Goal: Task Accomplishment & Management: Manage account settings

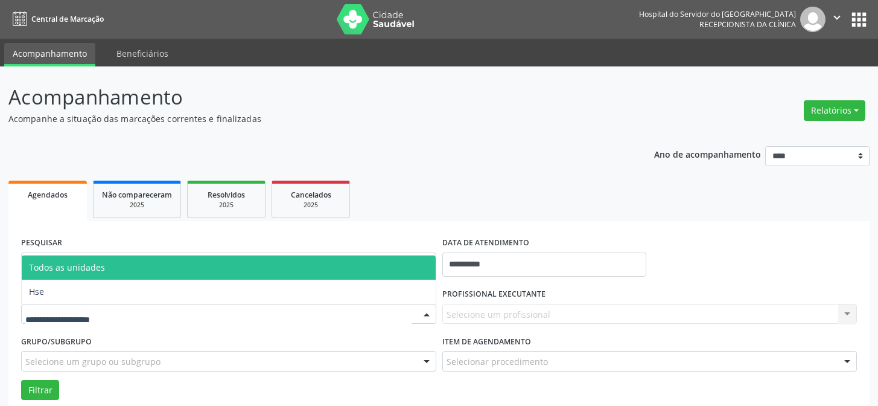
click at [398, 313] on div at bounding box center [228, 314] width 415 height 21
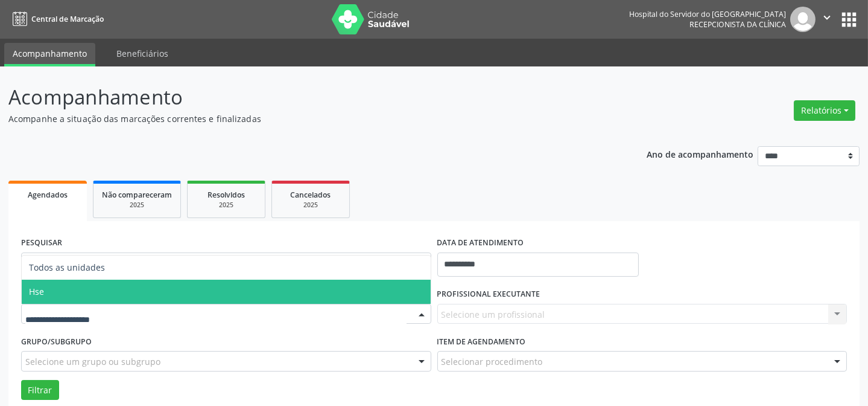
click at [249, 297] on span "Hse" at bounding box center [226, 291] width 409 height 24
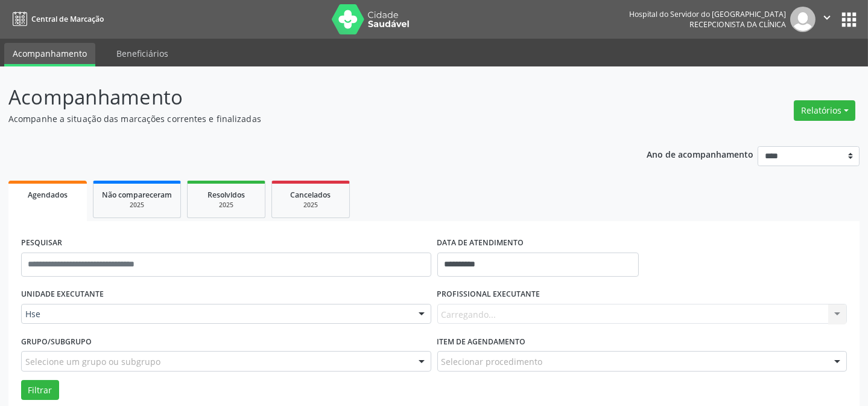
click at [530, 328] on div "PROFISSIONAL EXECUTANTE [GEOGRAPHIC_DATA]... Nenhum resultado encontrado para: …" at bounding box center [642, 308] width 416 height 47
click at [482, 274] on input "**********" at bounding box center [538, 264] width 202 height 24
click at [527, 301] on label "PROFISSIONAL EXECUTANTE" at bounding box center [488, 294] width 103 height 19
click at [520, 307] on div "Todos os profissionais" at bounding box center [642, 314] width 410 height 21
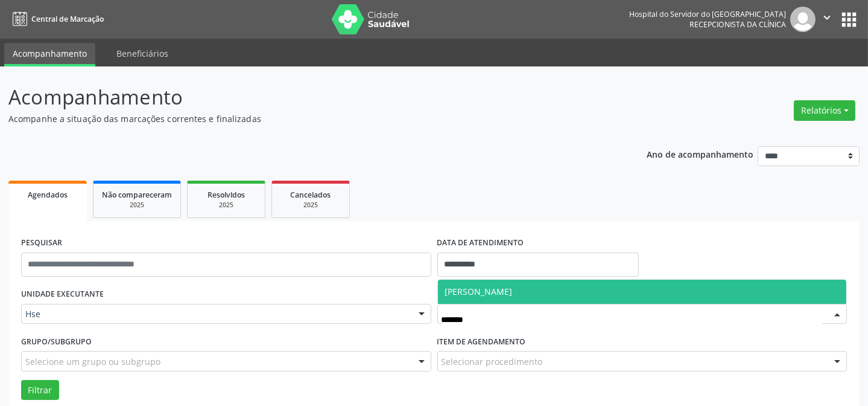
click at [513, 293] on span "[PERSON_NAME]" at bounding box center [479, 290] width 68 height 11
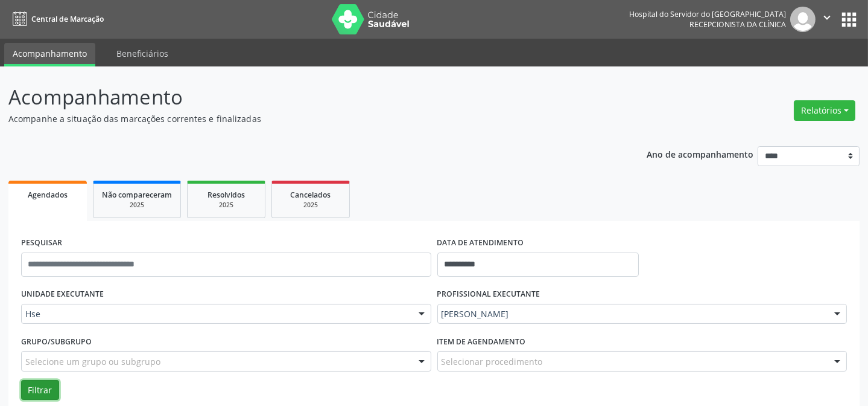
click at [42, 388] on button "Filtrar" at bounding box center [40, 390] width 38 height 21
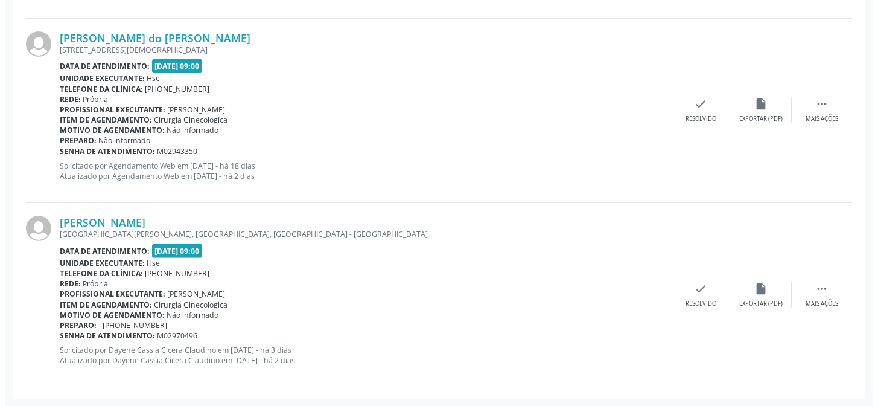
scroll to position [1012, 0]
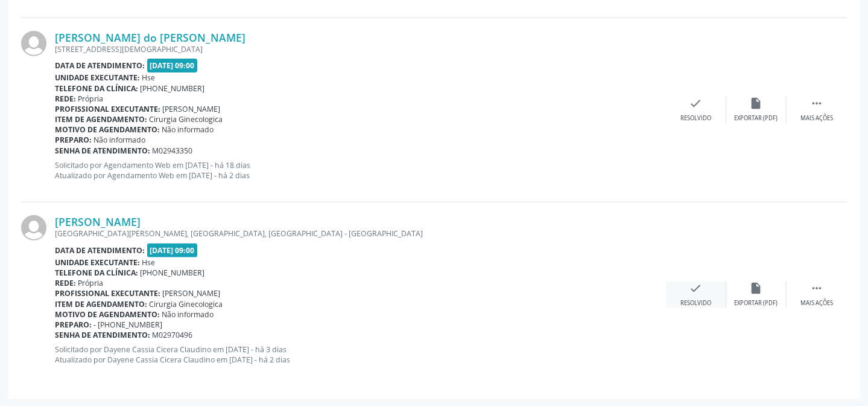
click at [696, 289] on icon "check" at bounding box center [696, 287] width 13 height 13
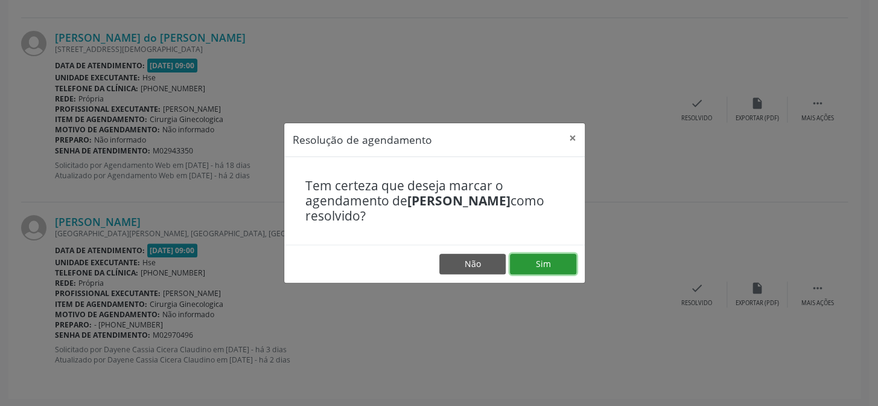
click at [556, 258] on button "Sim" at bounding box center [543, 263] width 66 height 21
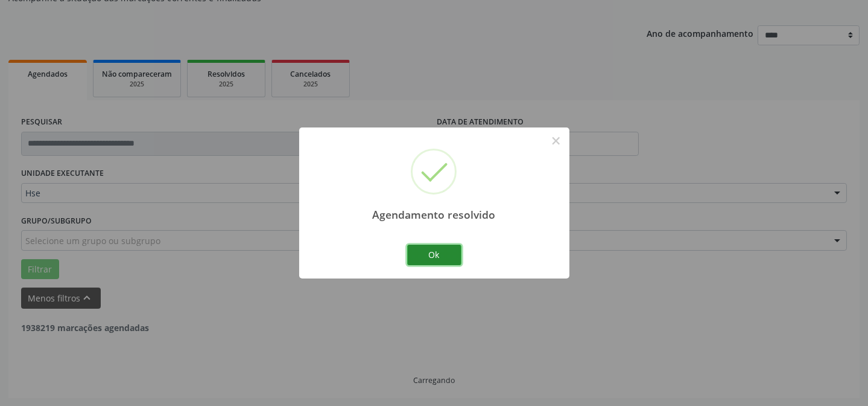
click at [444, 259] on button "Ok" at bounding box center [434, 254] width 54 height 21
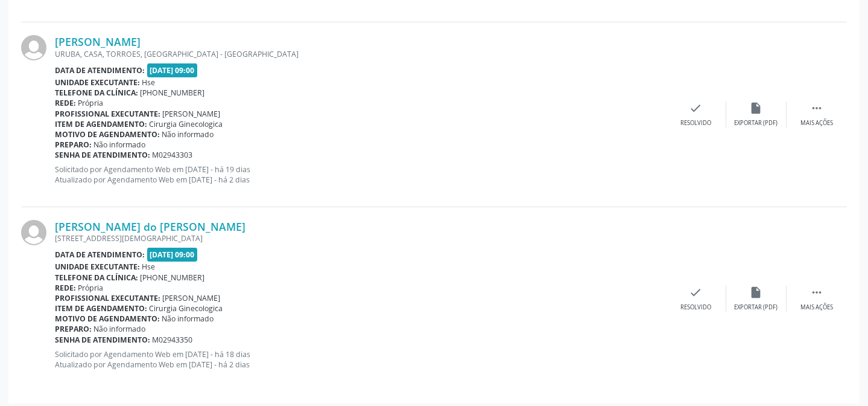
scroll to position [827, 0]
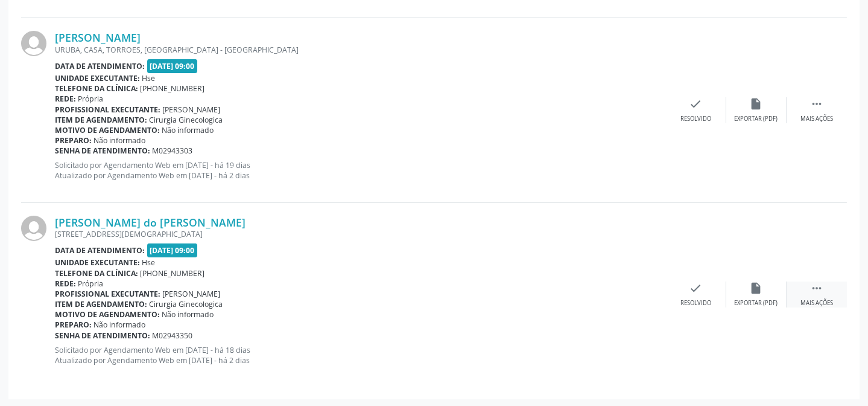
click at [821, 299] on div "Mais ações" at bounding box center [817, 303] width 33 height 8
click at [794, 298] on div " Menos ações" at bounding box center [817, 294] width 60 height 26
click at [772, 295] on div "insert_drive_file Exportar (PDF)" at bounding box center [757, 294] width 60 height 26
click at [825, 285] on div " Mais ações" at bounding box center [817, 294] width 60 height 26
click at [818, 293] on div " Menos ações" at bounding box center [817, 294] width 60 height 26
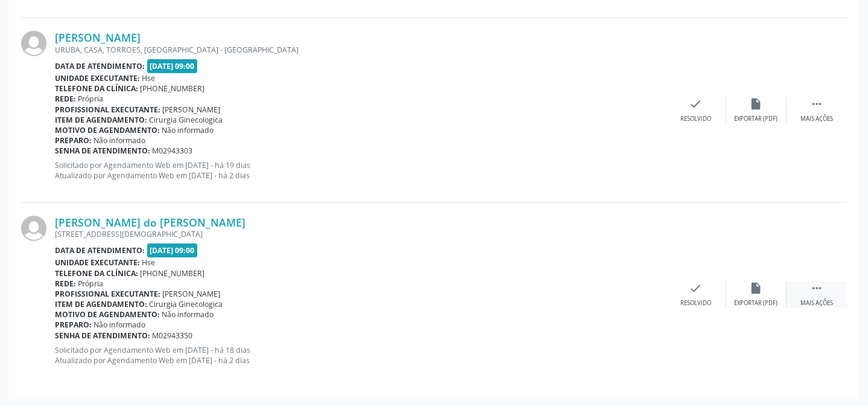
click at [826, 296] on div " Mais ações" at bounding box center [817, 294] width 60 height 26
click at [761, 299] on div "Não compareceu" at bounding box center [756, 303] width 51 height 8
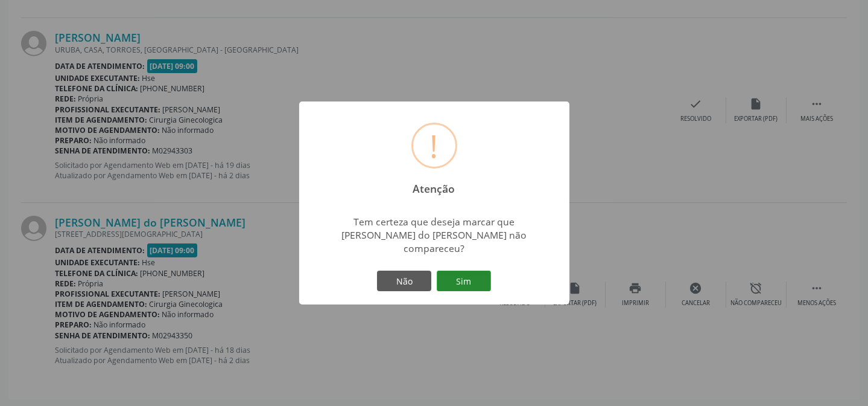
click at [463, 276] on button "Sim" at bounding box center [464, 280] width 54 height 21
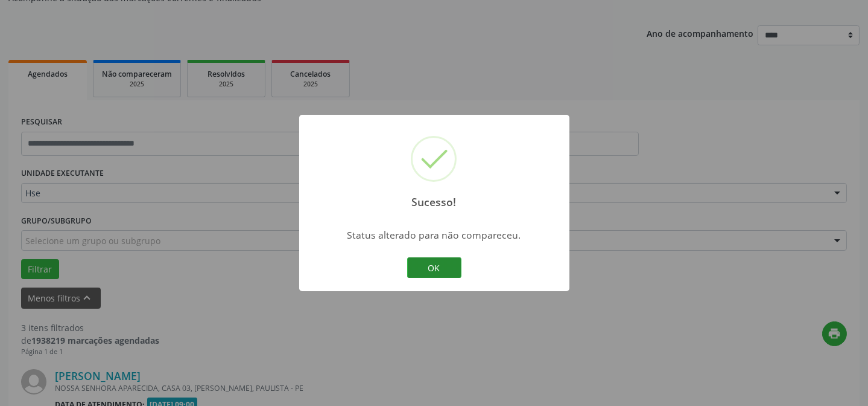
scroll to position [644, 0]
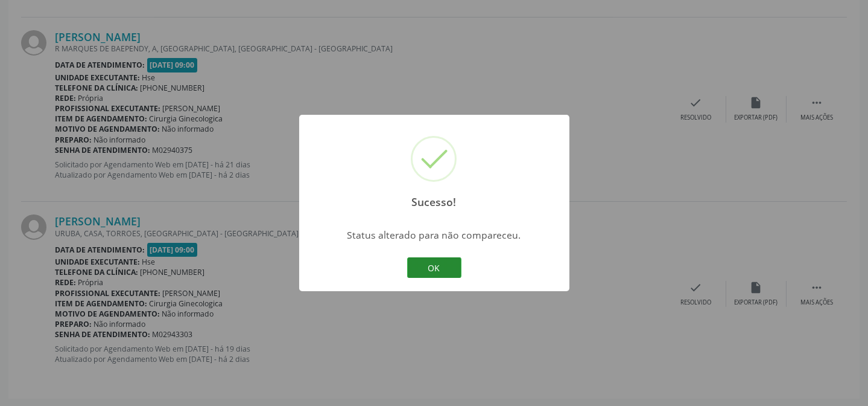
click at [434, 267] on button "OK" at bounding box center [434, 267] width 54 height 21
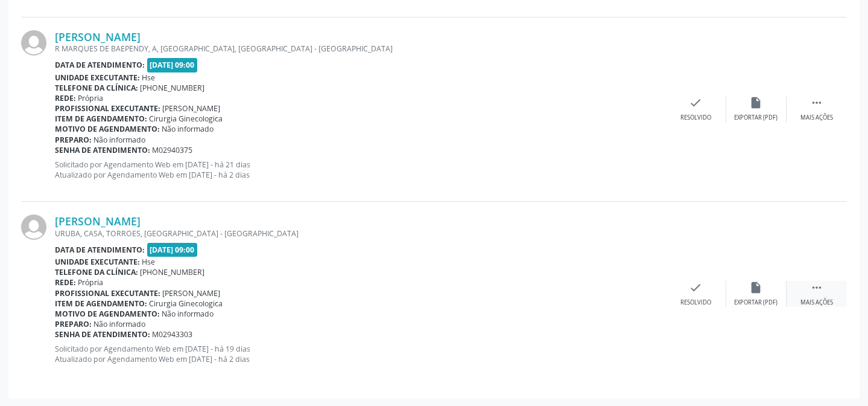
click at [819, 288] on icon "" at bounding box center [816, 287] width 13 height 13
click at [766, 290] on div "alarm_off Não compareceu" at bounding box center [757, 294] width 60 height 26
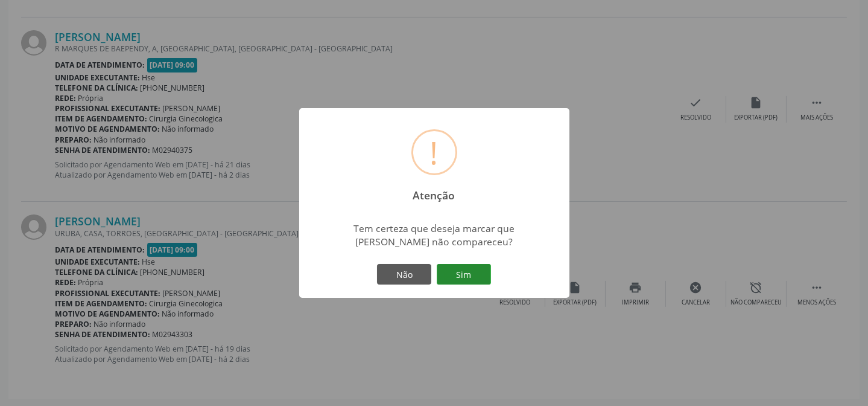
click at [439, 267] on button "Sim" at bounding box center [464, 274] width 54 height 21
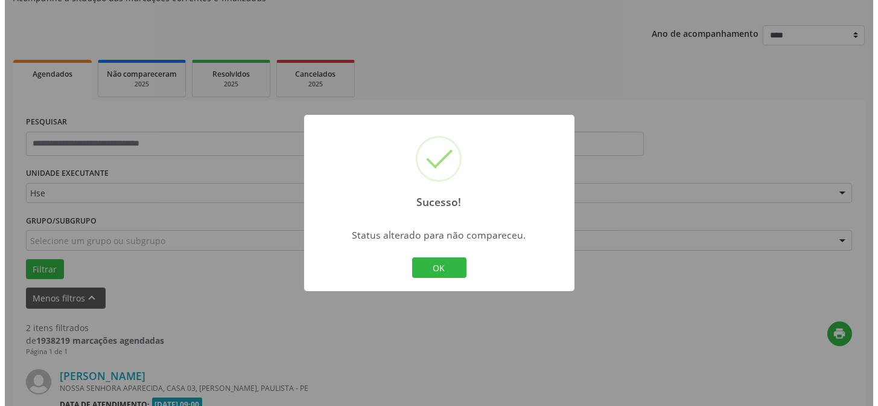
scroll to position [459, 0]
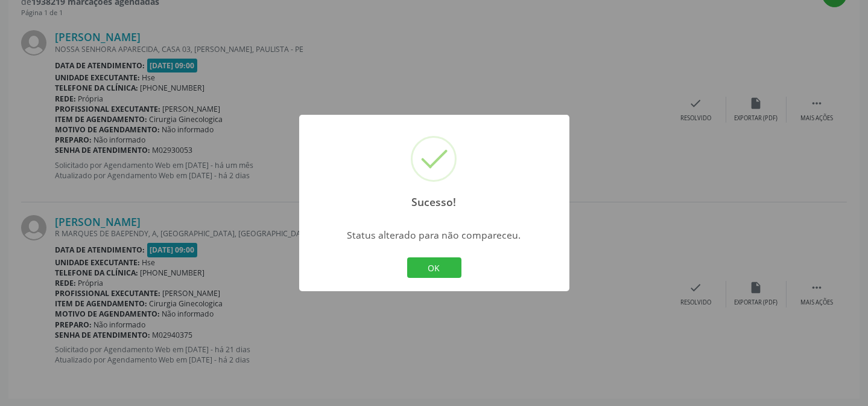
click at [419, 255] on div "OK Cancel" at bounding box center [434, 267] width 60 height 25
click at [426, 263] on button "OK" at bounding box center [434, 267] width 54 height 21
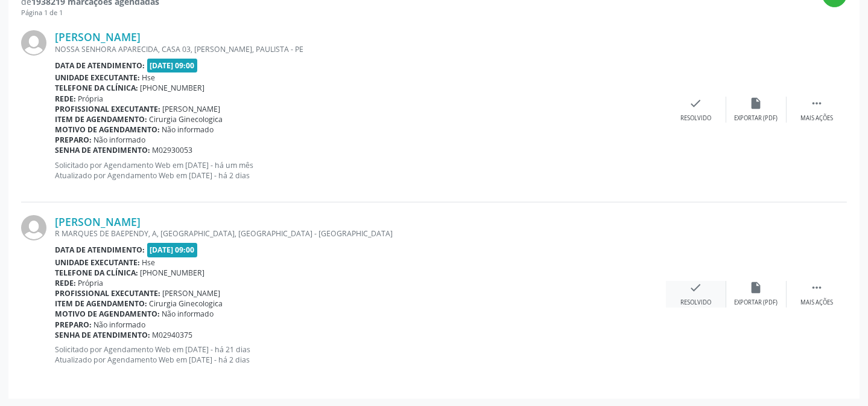
click at [708, 289] on div "check Resolvido" at bounding box center [696, 294] width 60 height 26
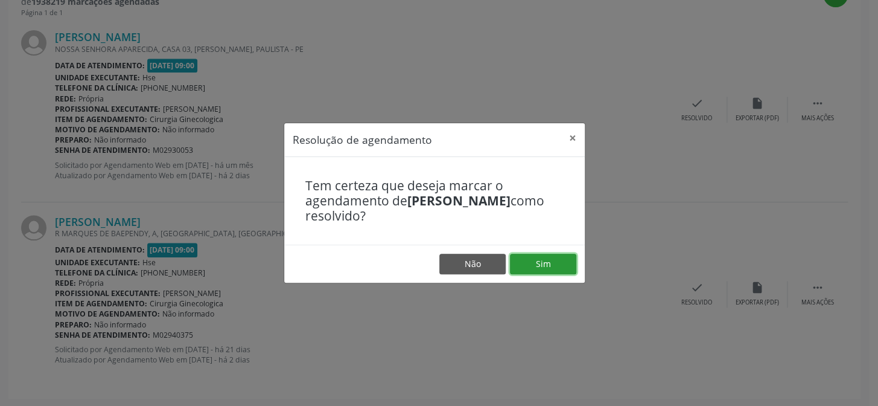
click at [549, 265] on button "Sim" at bounding box center [543, 263] width 66 height 21
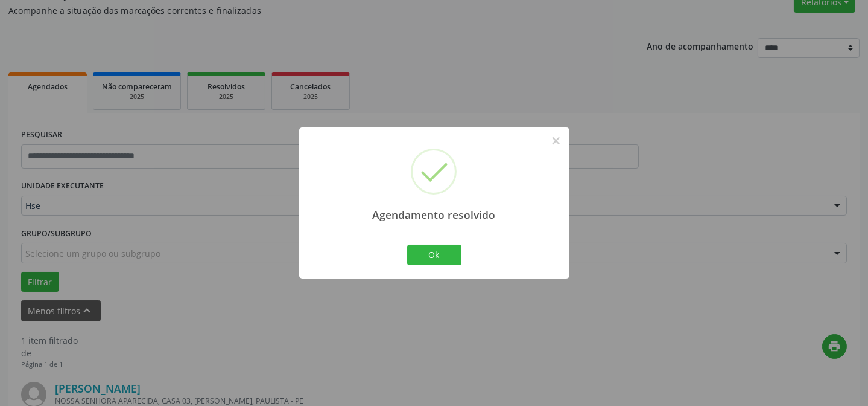
scroll to position [276, 0]
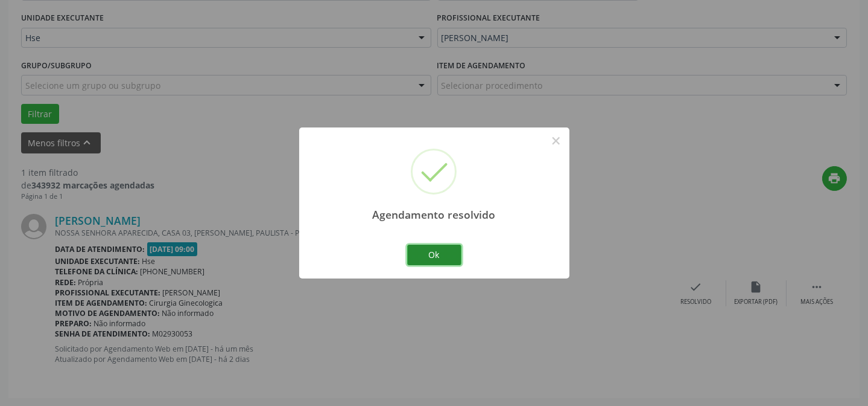
click at [439, 256] on button "Ok" at bounding box center [434, 254] width 54 height 21
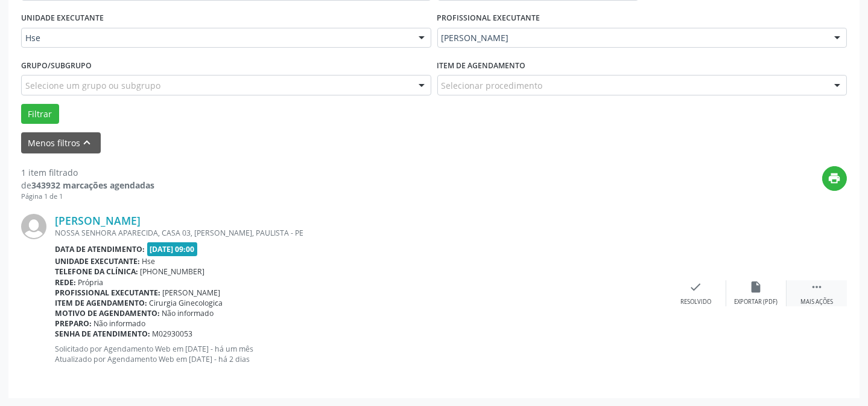
click at [819, 286] on icon "" at bounding box center [816, 286] width 13 height 13
click at [759, 280] on icon "alarm_off" at bounding box center [756, 286] width 13 height 13
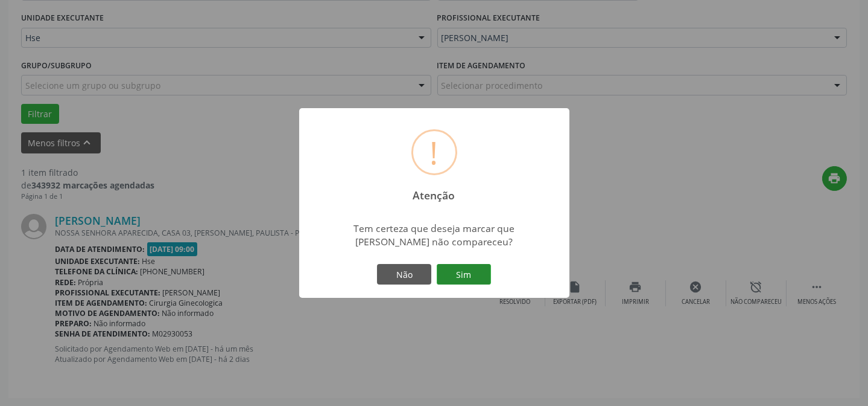
click at [472, 281] on button "Sim" at bounding box center [464, 274] width 54 height 21
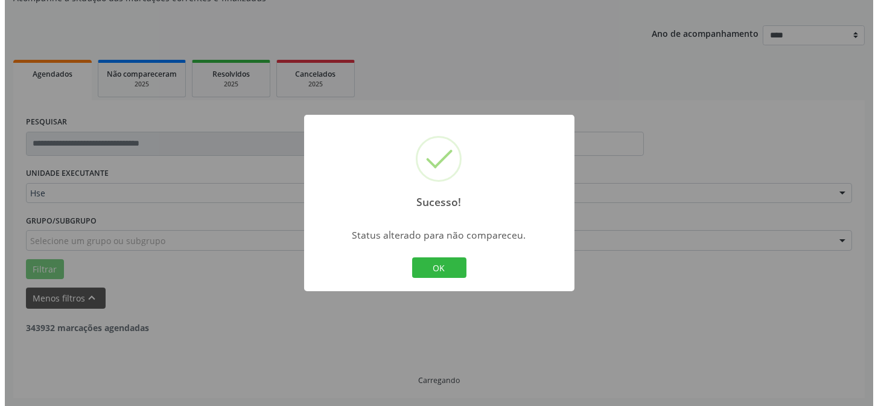
scroll to position [81, 0]
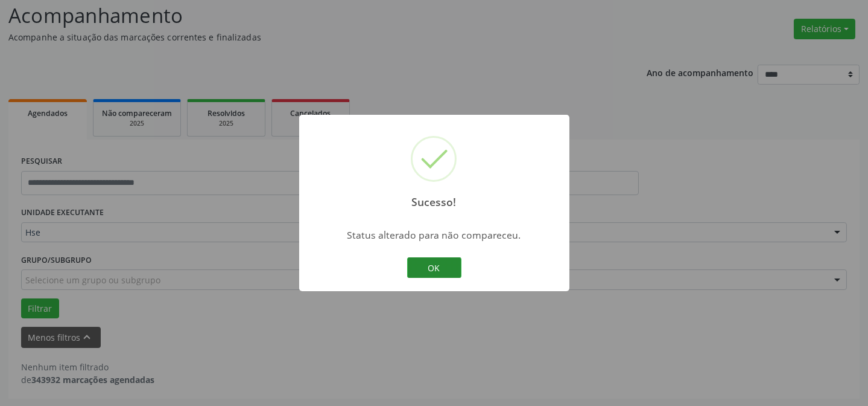
click at [430, 262] on button "OK" at bounding box center [434, 267] width 54 height 21
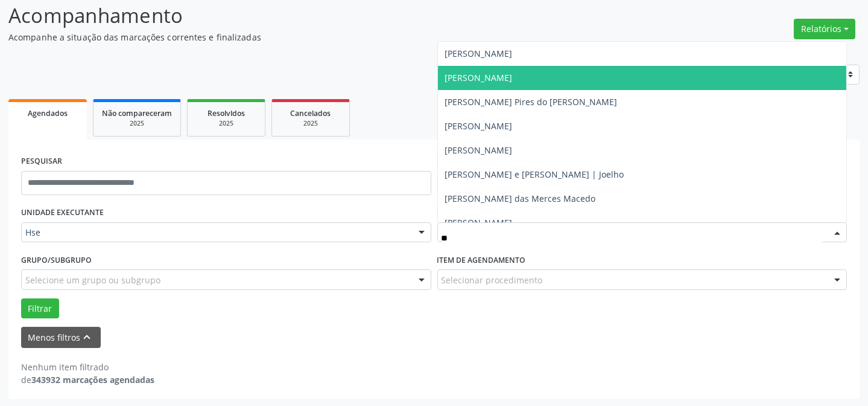
type input "*"
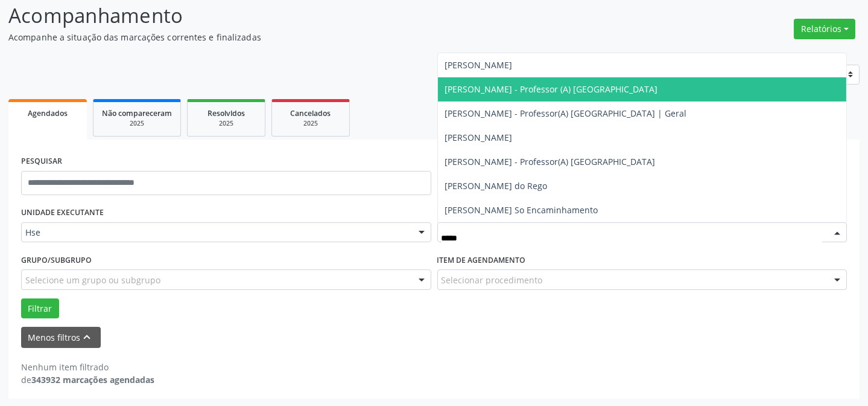
click at [509, 86] on span "[PERSON_NAME] - Professor (A) [GEOGRAPHIC_DATA]" at bounding box center [551, 88] width 213 height 11
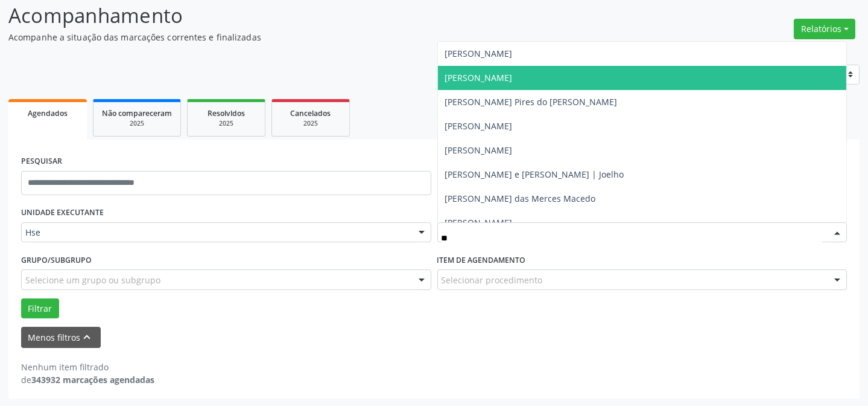
type input "*"
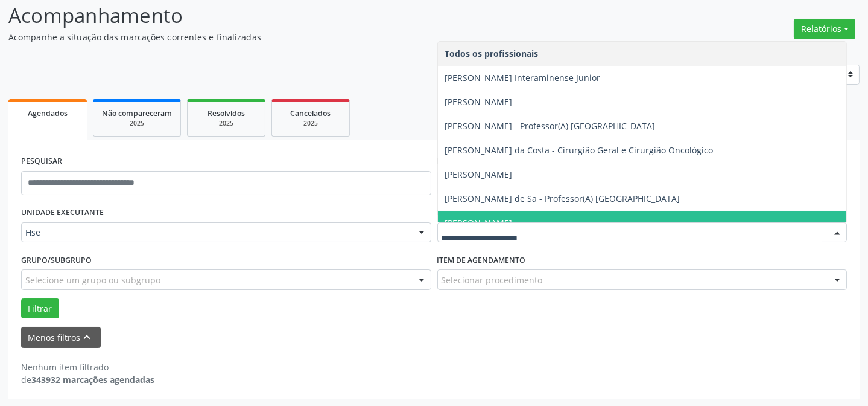
drag, startPoint x: 561, startPoint y: 287, endPoint x: 567, endPoint y: 285, distance: 6.5
click at [561, 287] on div "Selecionar procedimento" at bounding box center [642, 279] width 410 height 21
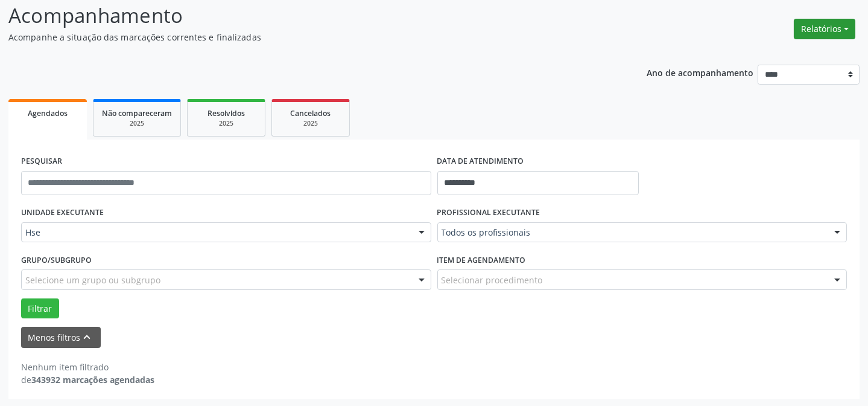
drag, startPoint x: 789, startPoint y: 28, endPoint x: 807, endPoint y: 26, distance: 18.2
click at [789, 28] on header "Acompanhamento Acompanhe a situação das marcações correntes e finalizadas Relat…" at bounding box center [433, 22] width 851 height 43
click at [833, 26] on button "Relatórios" at bounding box center [825, 29] width 62 height 21
click at [744, 55] on link "Agendamentos" at bounding box center [791, 54] width 130 height 17
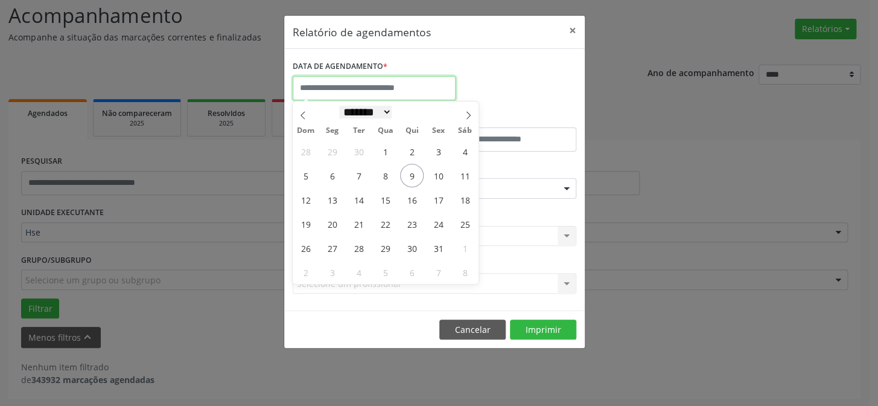
click at [355, 95] on input "text" at bounding box center [374, 88] width 163 height 24
click at [433, 170] on span "10" at bounding box center [439, 176] width 24 height 24
type input "**********"
click at [433, 170] on span "10" at bounding box center [439, 176] width 24 height 24
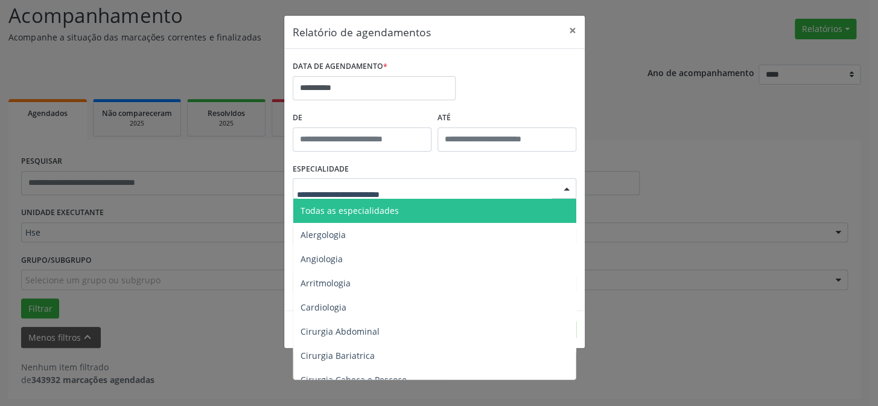
click at [369, 209] on span "Todas as especialidades" at bounding box center [350, 210] width 98 height 11
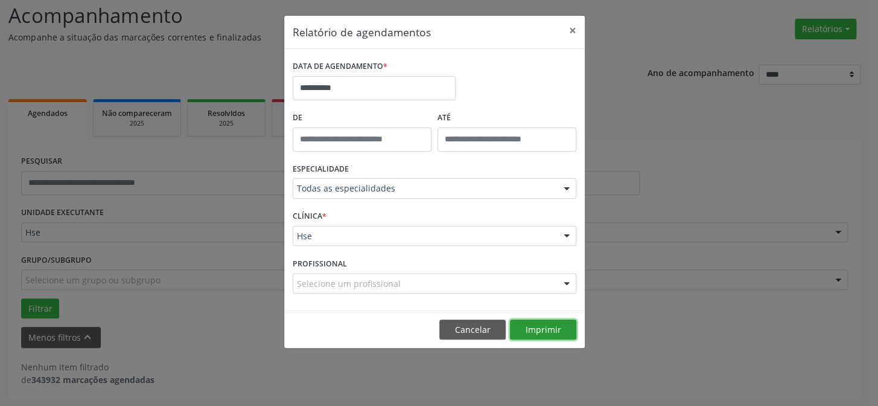
click at [513, 331] on button "Imprimir" at bounding box center [543, 329] width 66 height 21
click at [315, 133] on input "*****" at bounding box center [362, 139] width 139 height 24
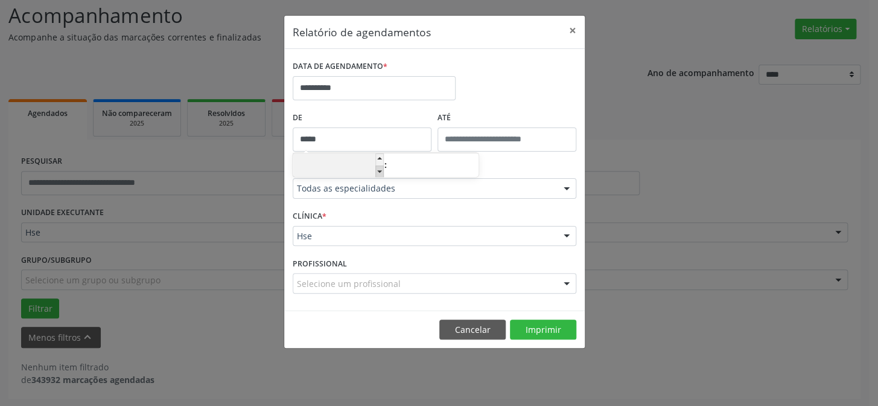
click at [381, 170] on span at bounding box center [379, 171] width 8 height 12
type input "*****"
type input "**"
click at [381, 170] on span at bounding box center [379, 171] width 8 height 12
type input "*****"
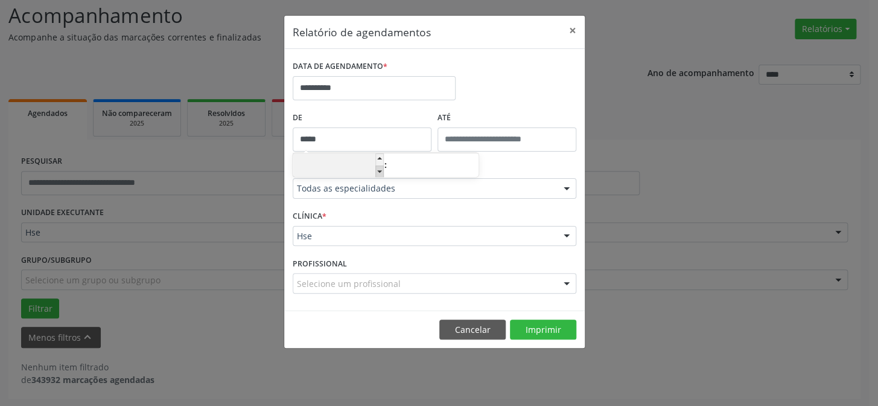
type input "**"
click at [381, 170] on span at bounding box center [379, 171] width 8 height 12
type input "*****"
type input "**"
click at [380, 170] on span at bounding box center [379, 171] width 8 height 12
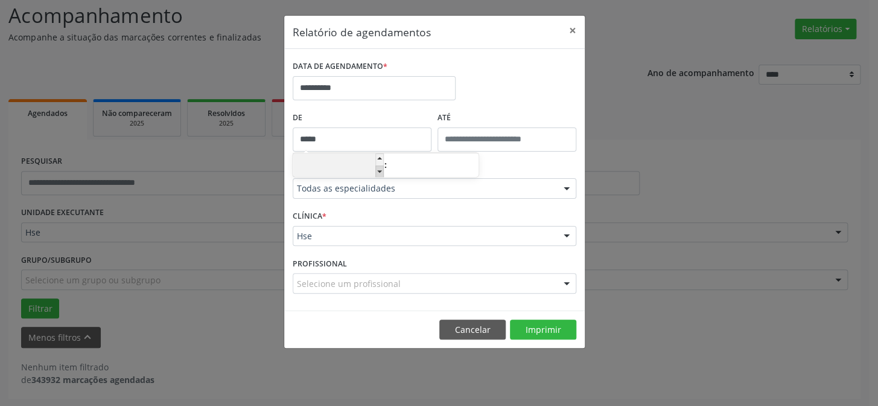
type input "*****"
type input "**"
click at [380, 170] on span at bounding box center [379, 171] width 8 height 12
type input "*****"
type input "**"
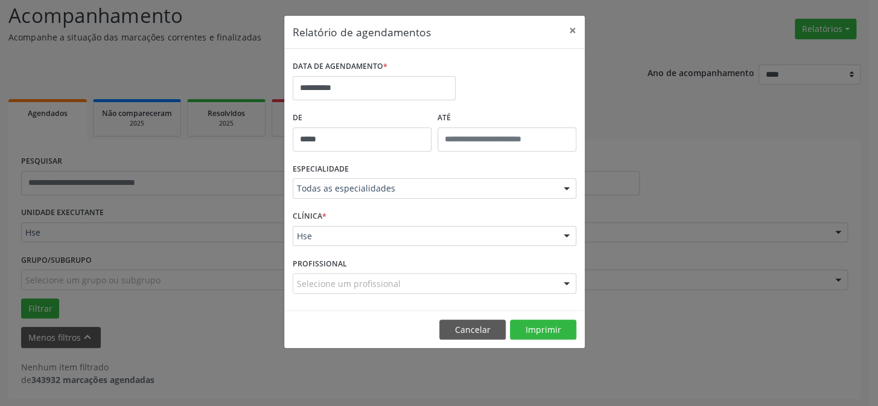
click at [420, 121] on label "De" at bounding box center [362, 118] width 139 height 19
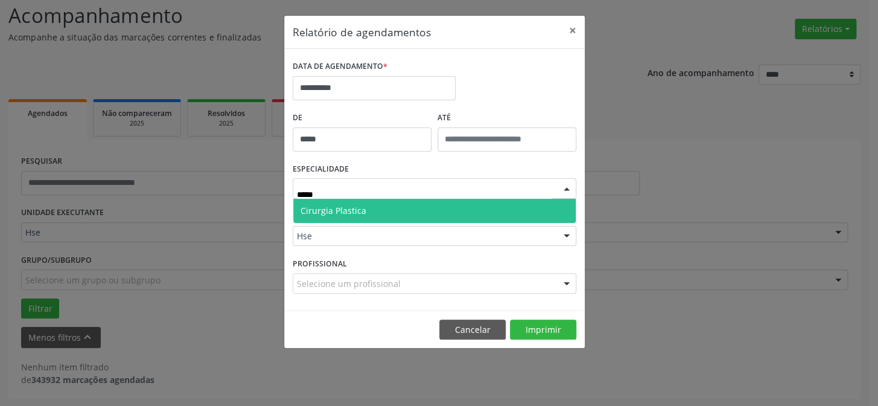
type input "*****"
drag, startPoint x: 489, startPoint y: 180, endPoint x: 486, endPoint y: 207, distance: 26.7
click at [486, 197] on div at bounding box center [435, 188] width 284 height 21
type input "****"
click at [447, 202] on span "Cirurgia Plastica" at bounding box center [434, 211] width 282 height 24
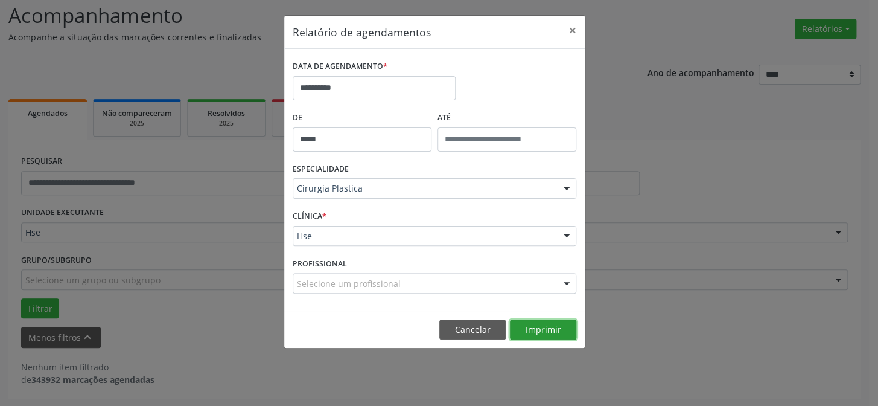
click at [536, 334] on button "Imprimir" at bounding box center [543, 329] width 66 height 21
